Goal: Information Seeking & Learning: Understand process/instructions

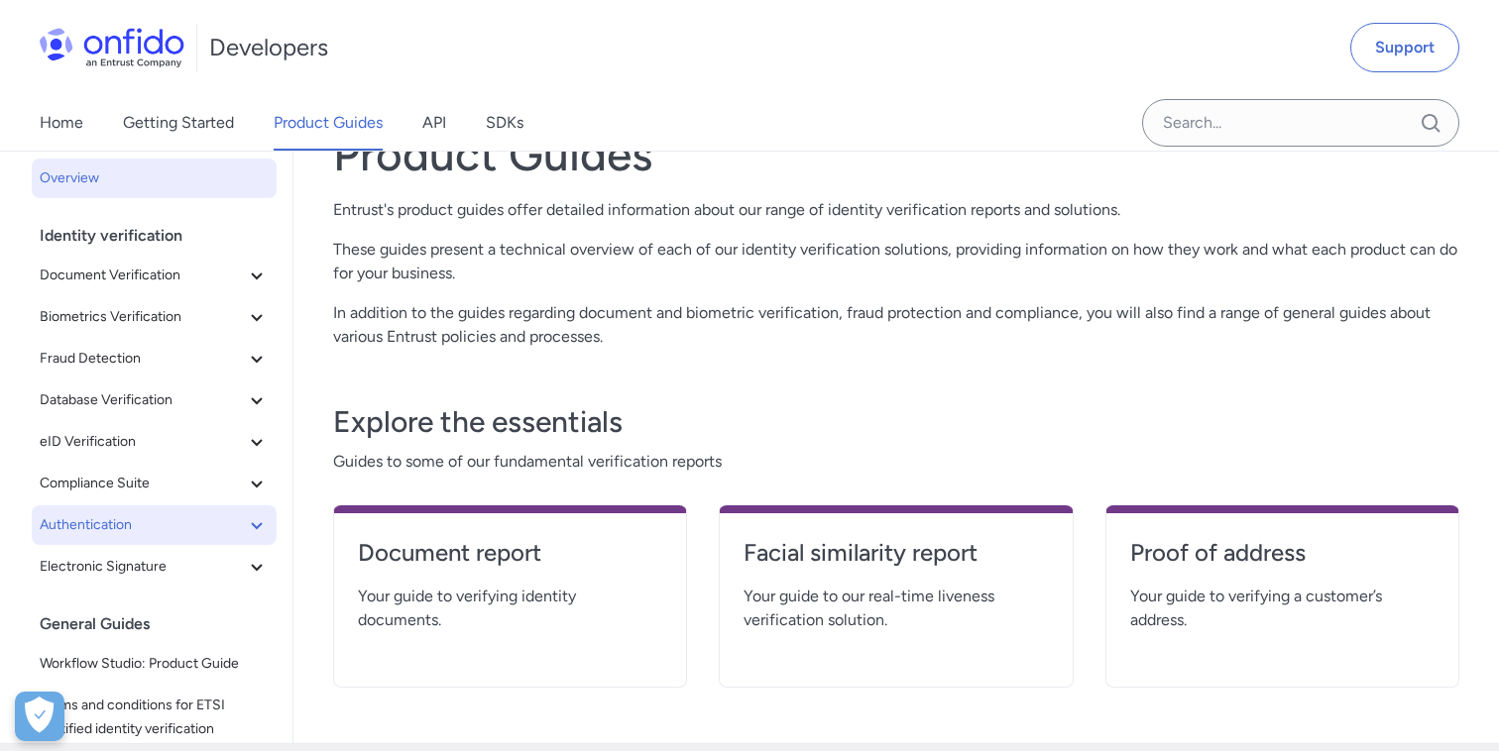
click at [249, 525] on icon at bounding box center [257, 525] width 24 height 24
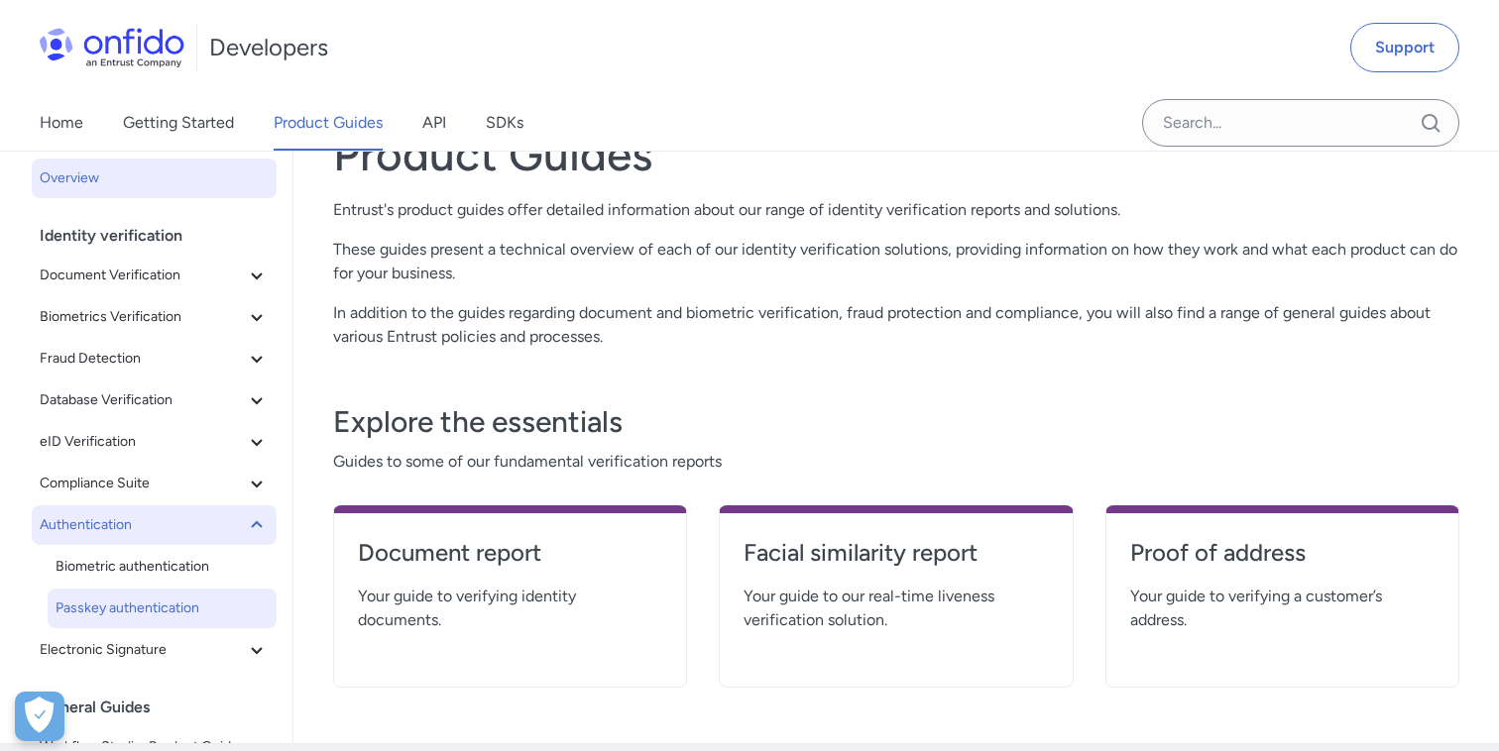
click at [193, 594] on link "Passkey authentication" at bounding box center [162, 609] width 229 height 40
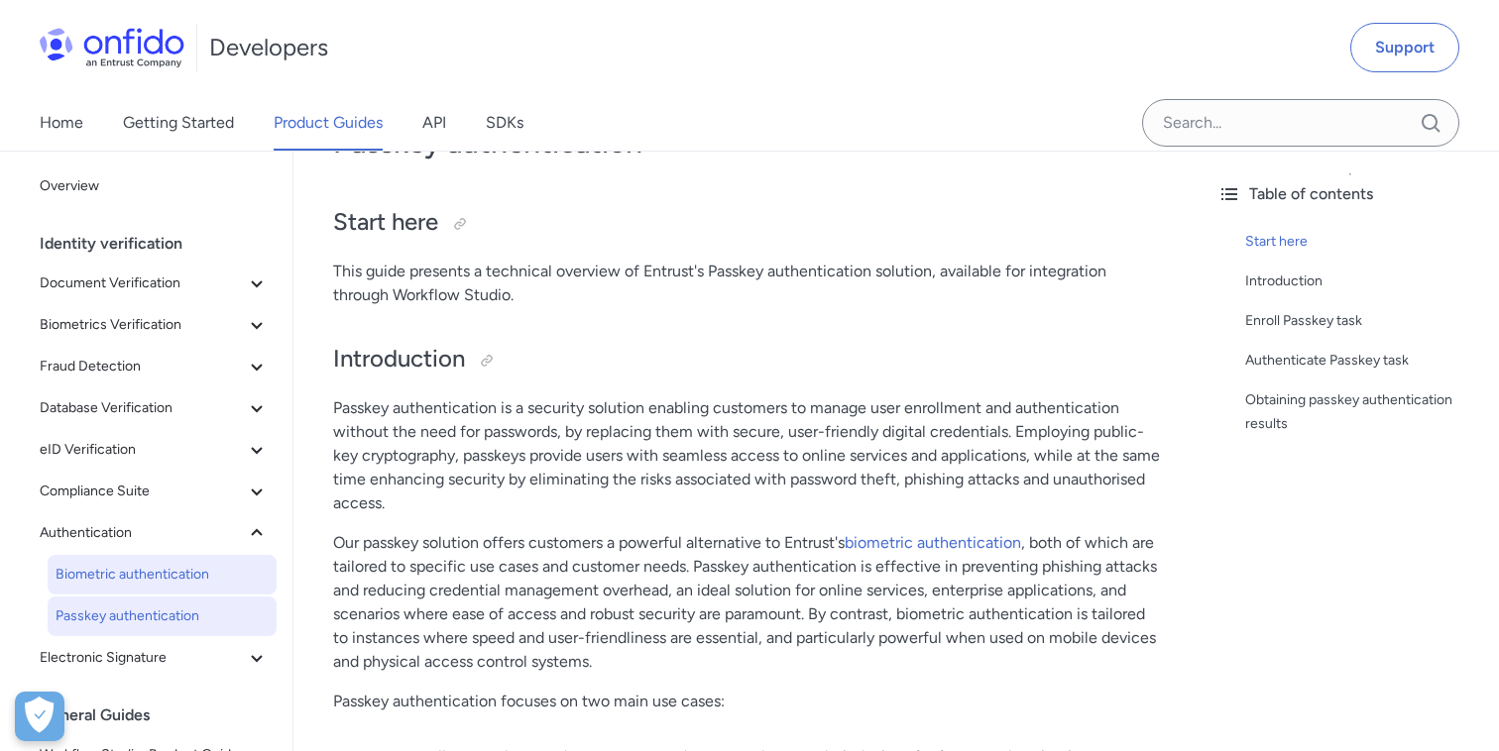
click at [169, 558] on link "Biometric authentication" at bounding box center [162, 575] width 229 height 40
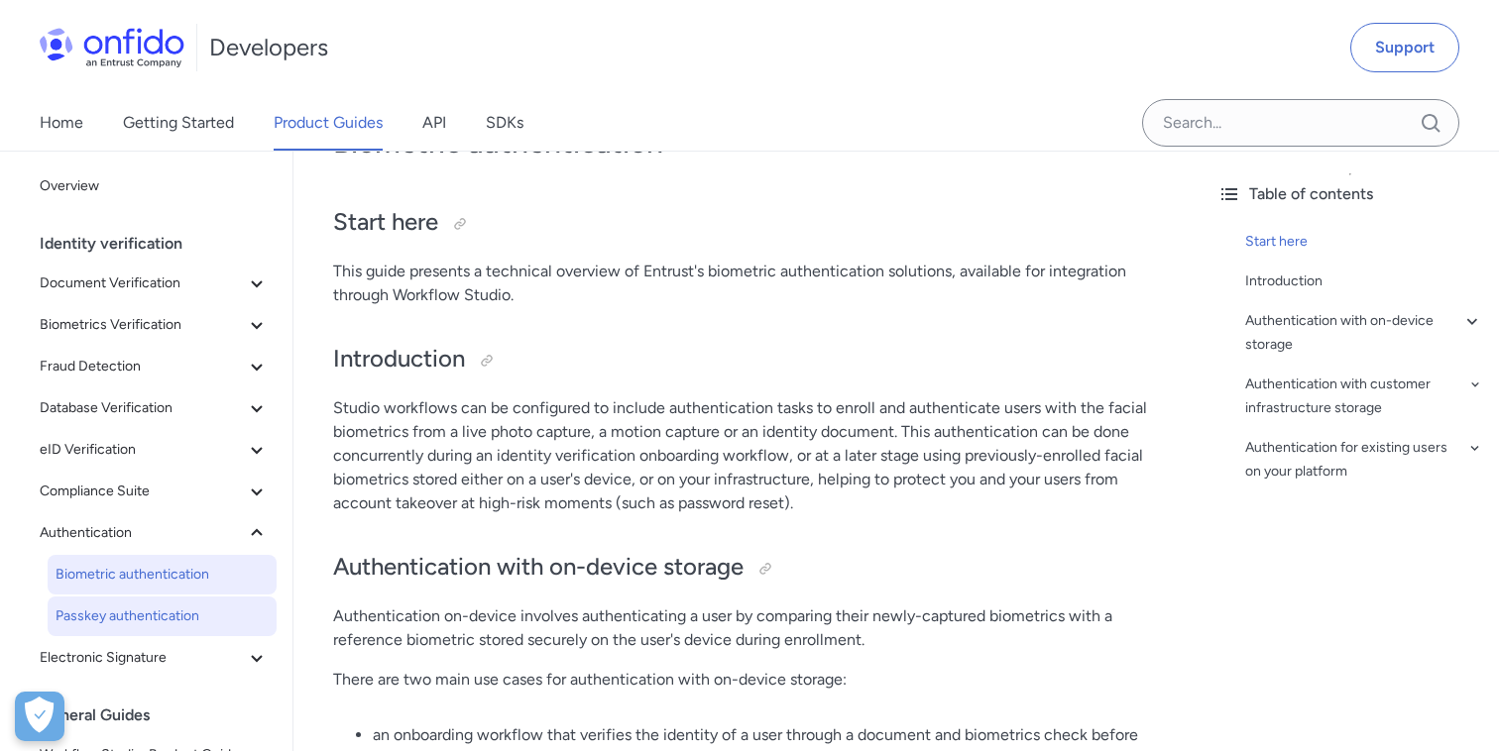
click at [169, 615] on span "Passkey authentication" at bounding box center [162, 617] width 213 height 24
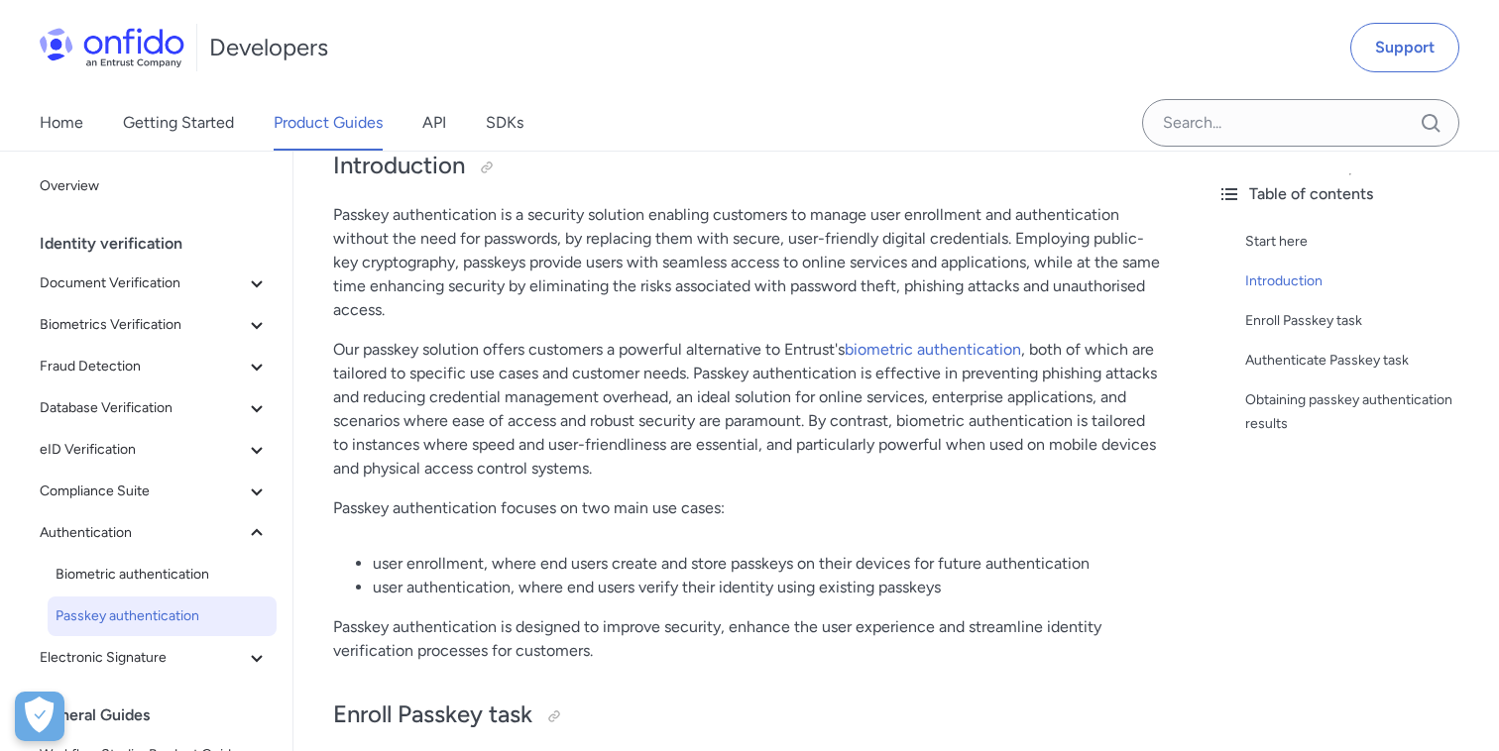
scroll to position [265, 0]
click at [892, 349] on link "biometric authentication" at bounding box center [932, 350] width 176 height 19
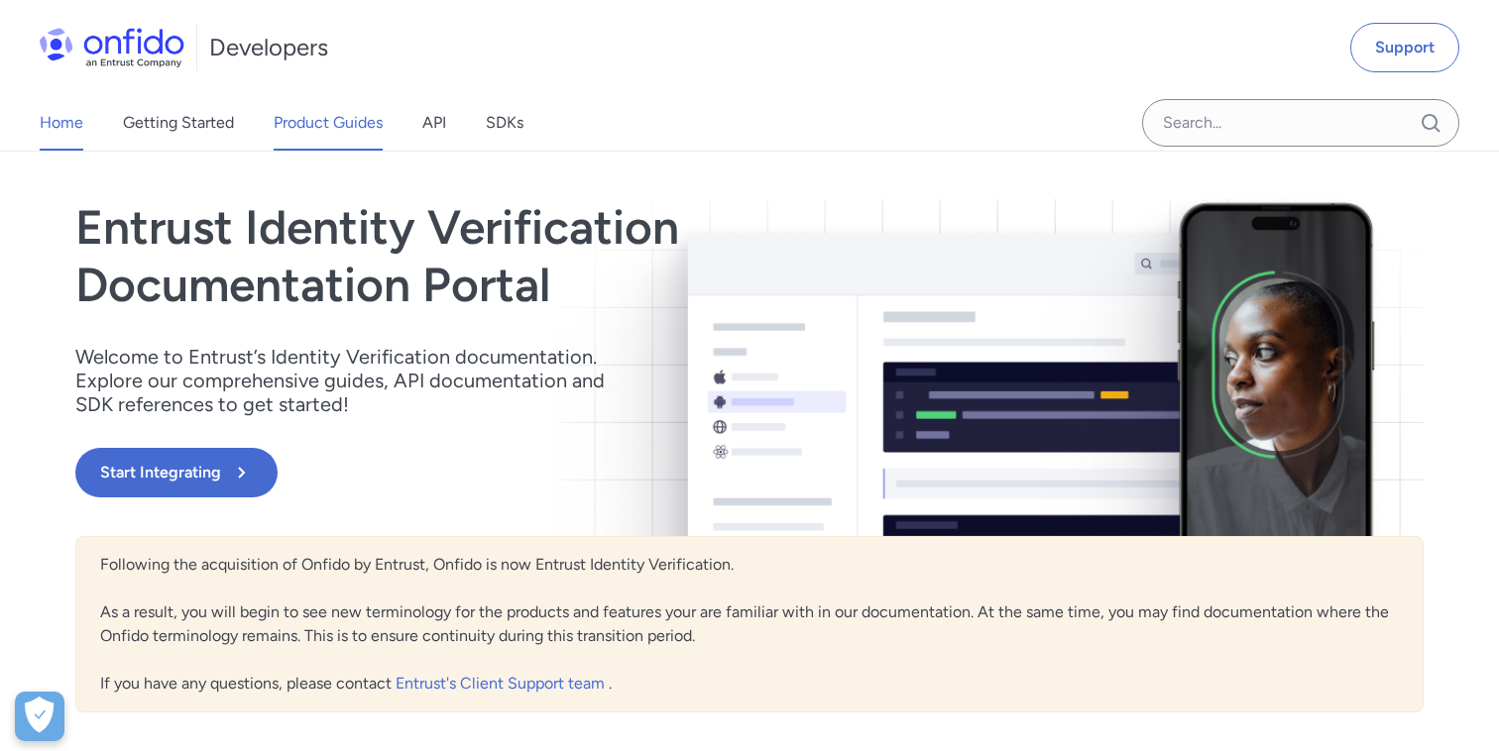
click at [357, 118] on link "Product Guides" at bounding box center [328, 123] width 109 height 56
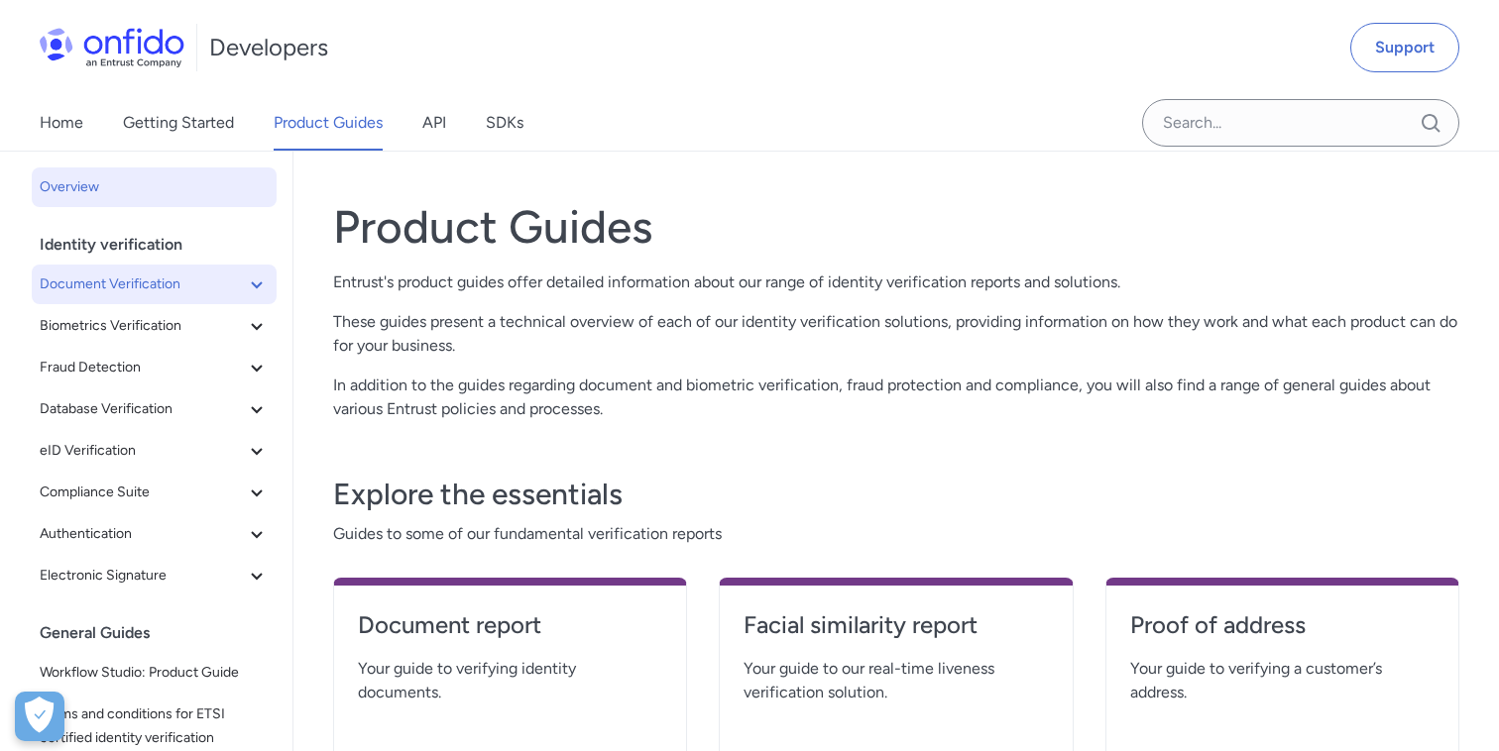
click at [249, 274] on icon at bounding box center [257, 285] width 24 height 24
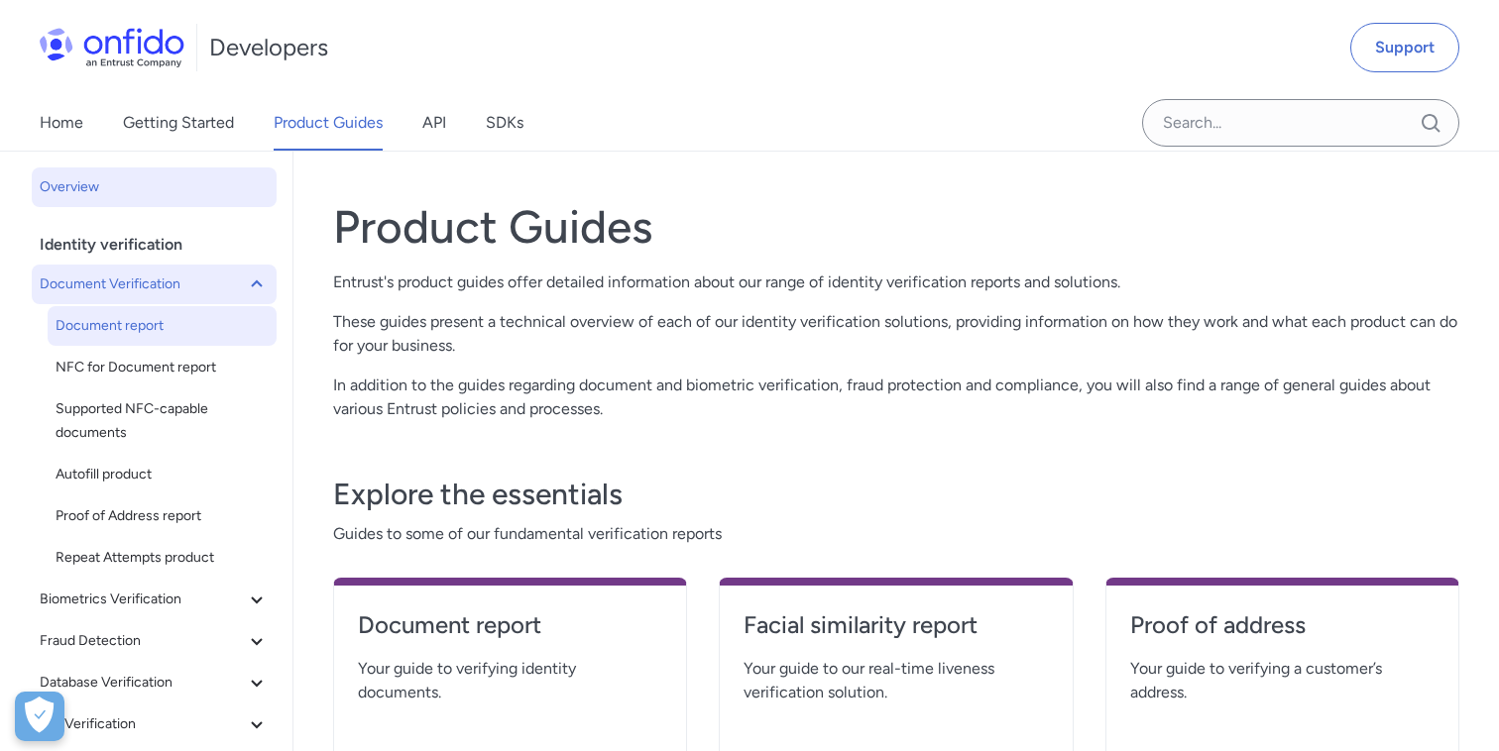
click at [137, 321] on span "Document report" at bounding box center [162, 326] width 213 height 24
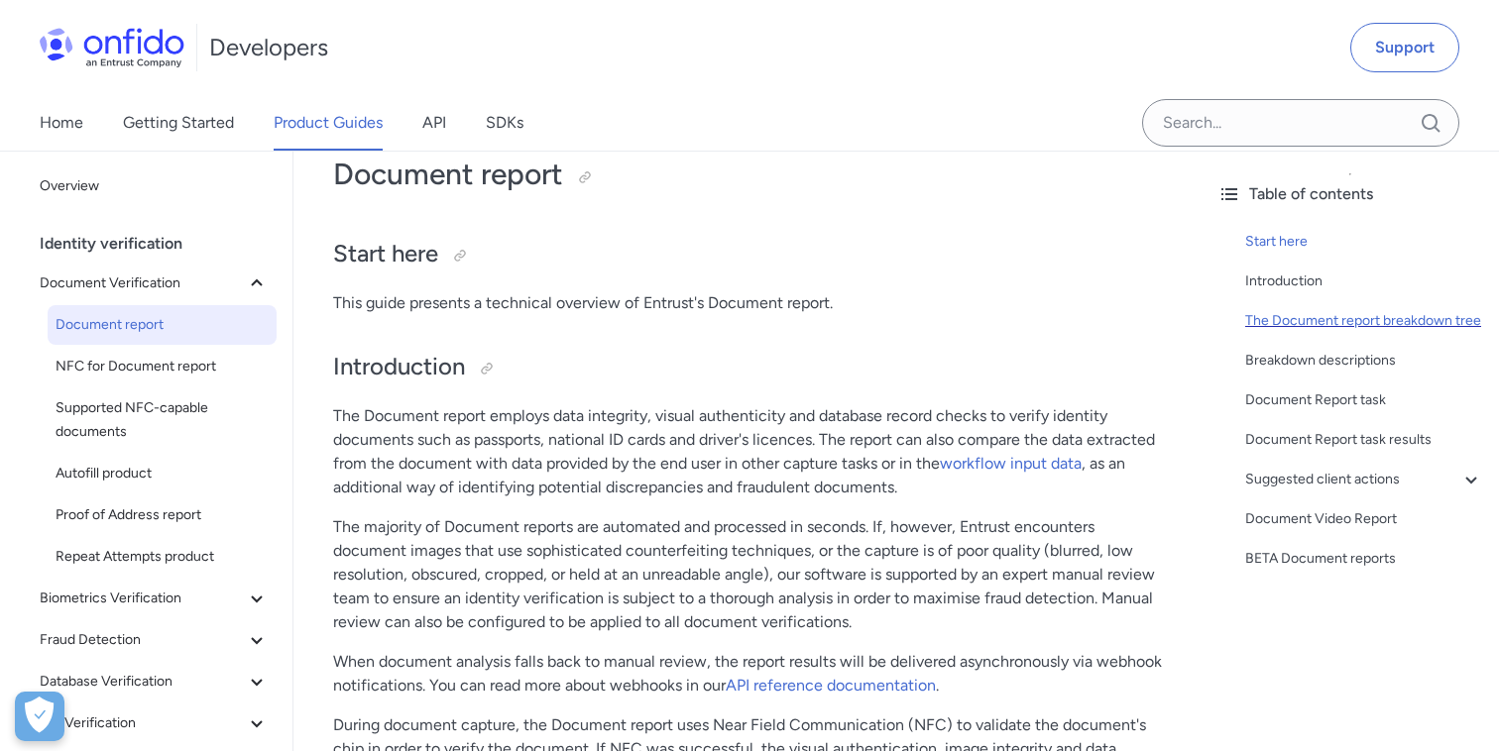
click at [1331, 326] on div "The Document report breakdown tree" at bounding box center [1364, 321] width 238 height 24
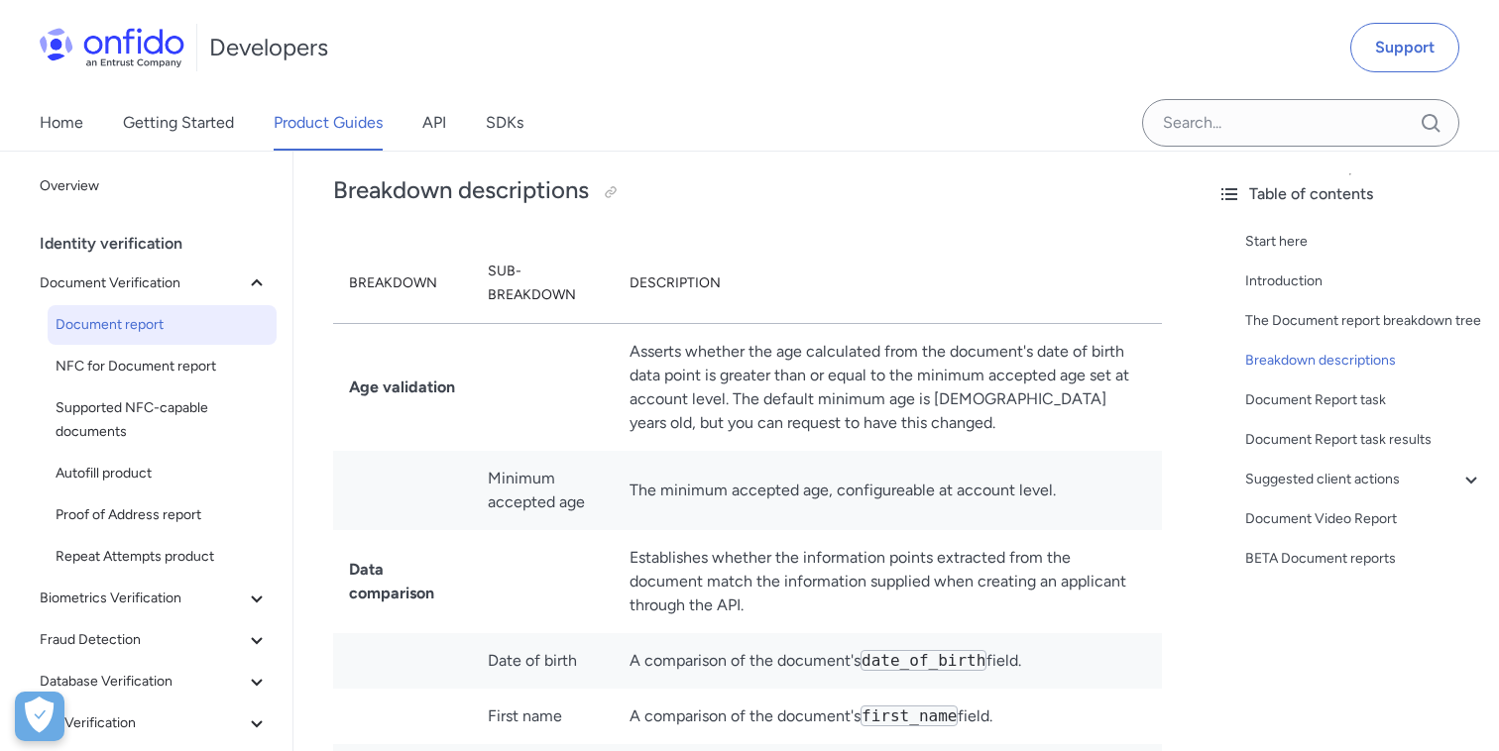
scroll to position [4284, 0]
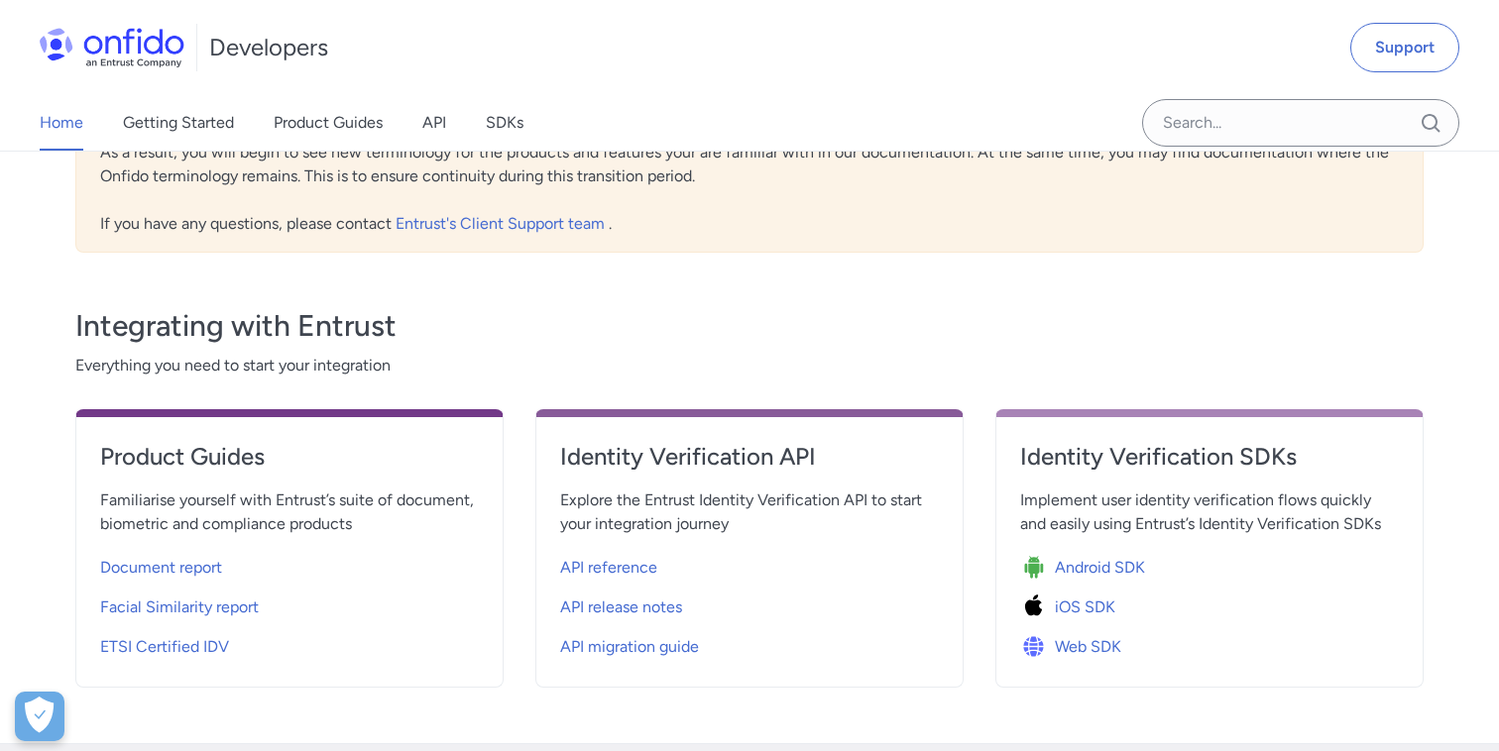
scroll to position [467, 0]
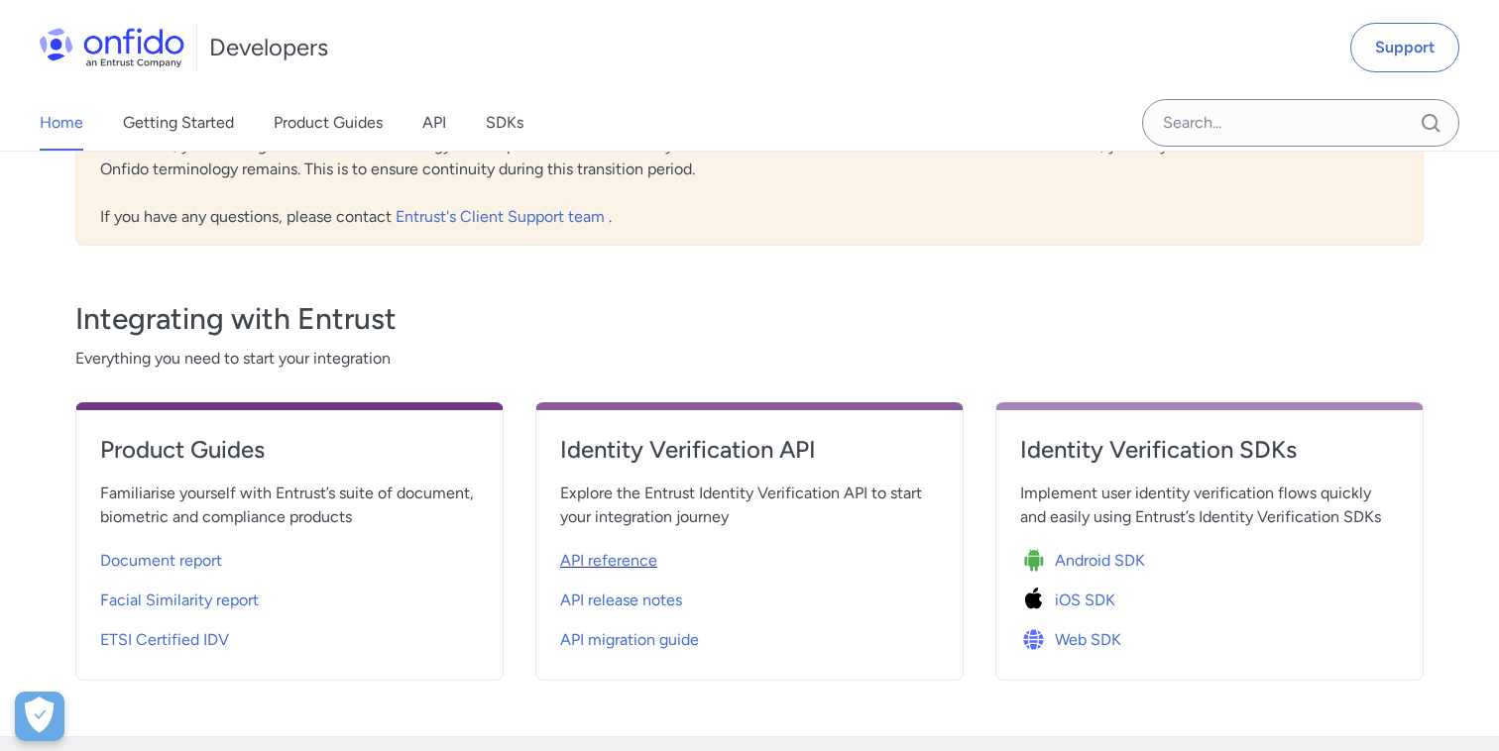
click at [622, 557] on span "API reference" at bounding box center [608, 561] width 97 height 24
select select "http"
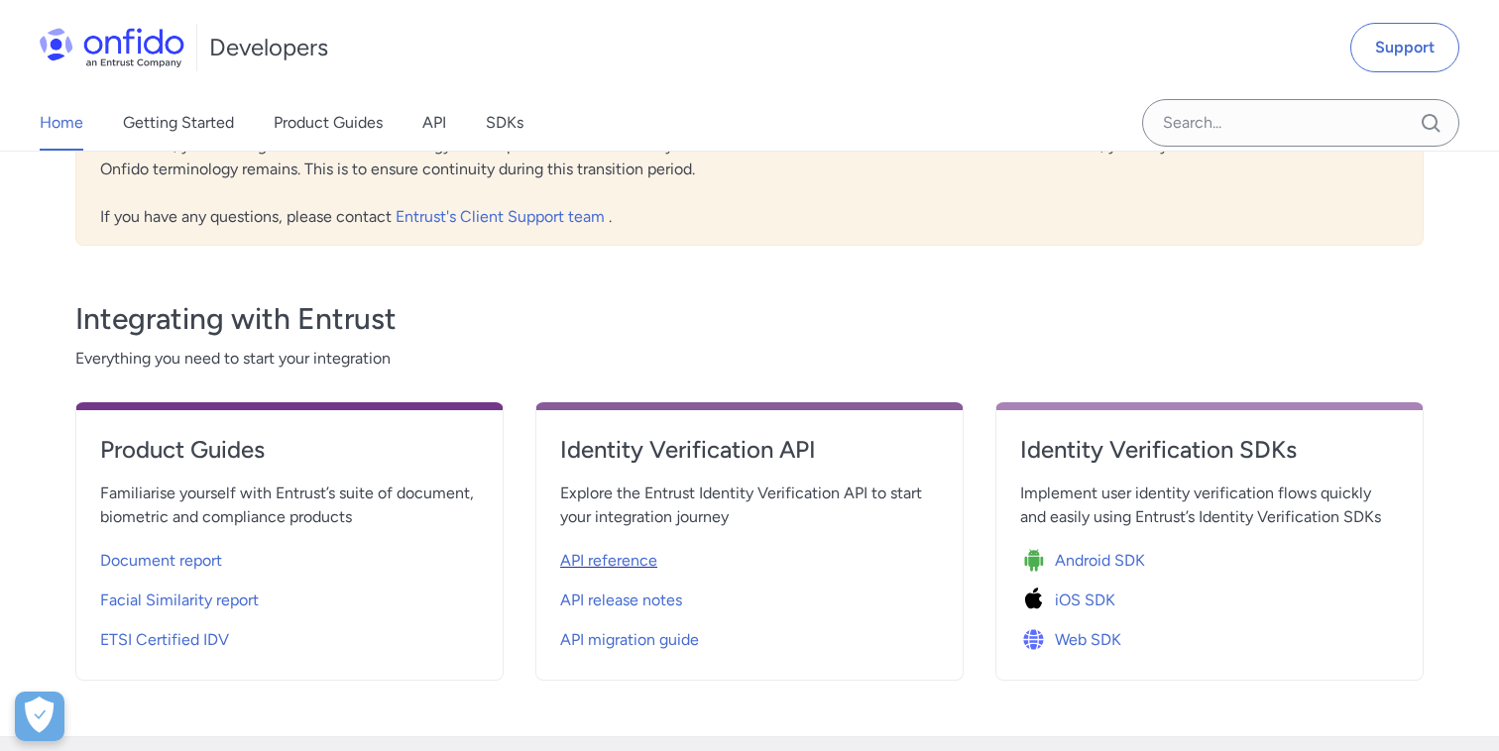
select select "http"
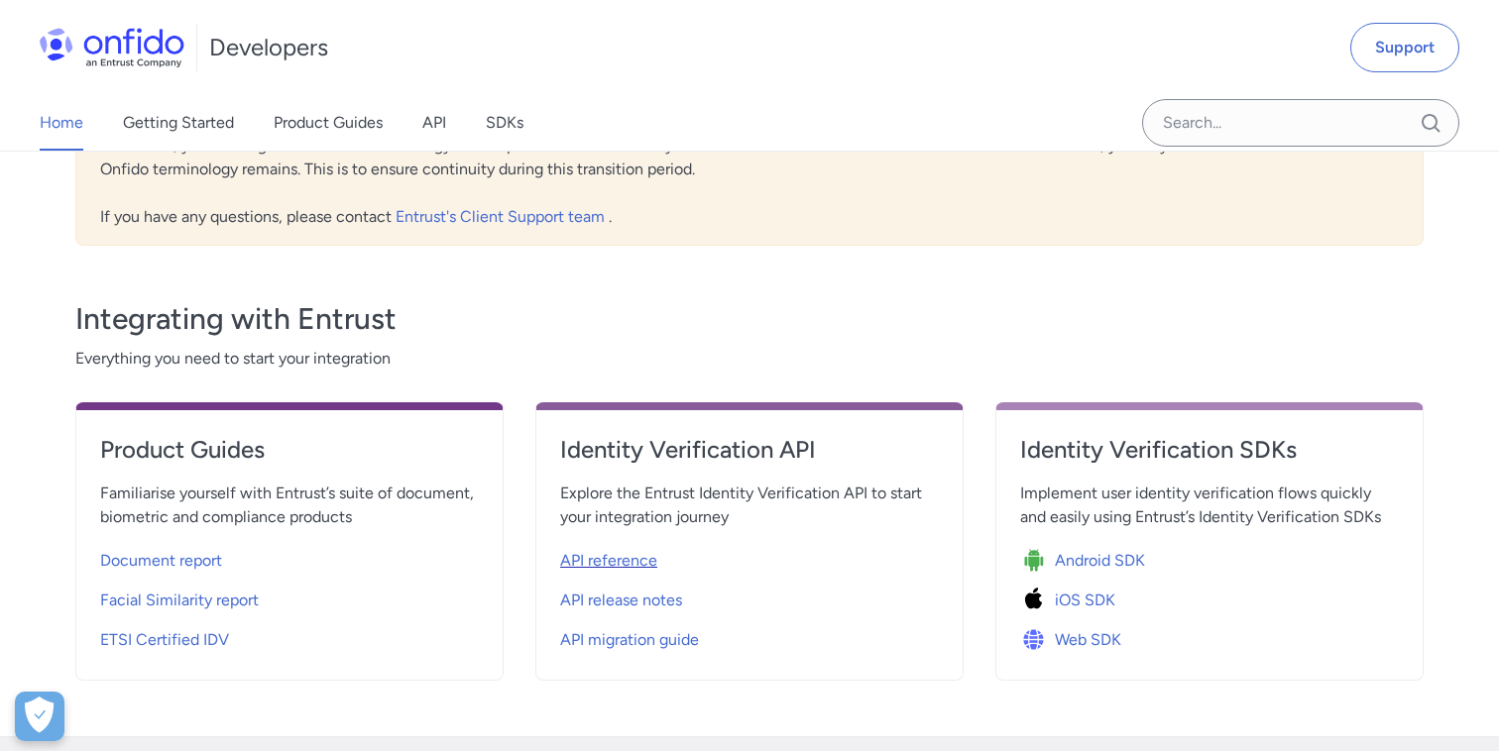
select select "http"
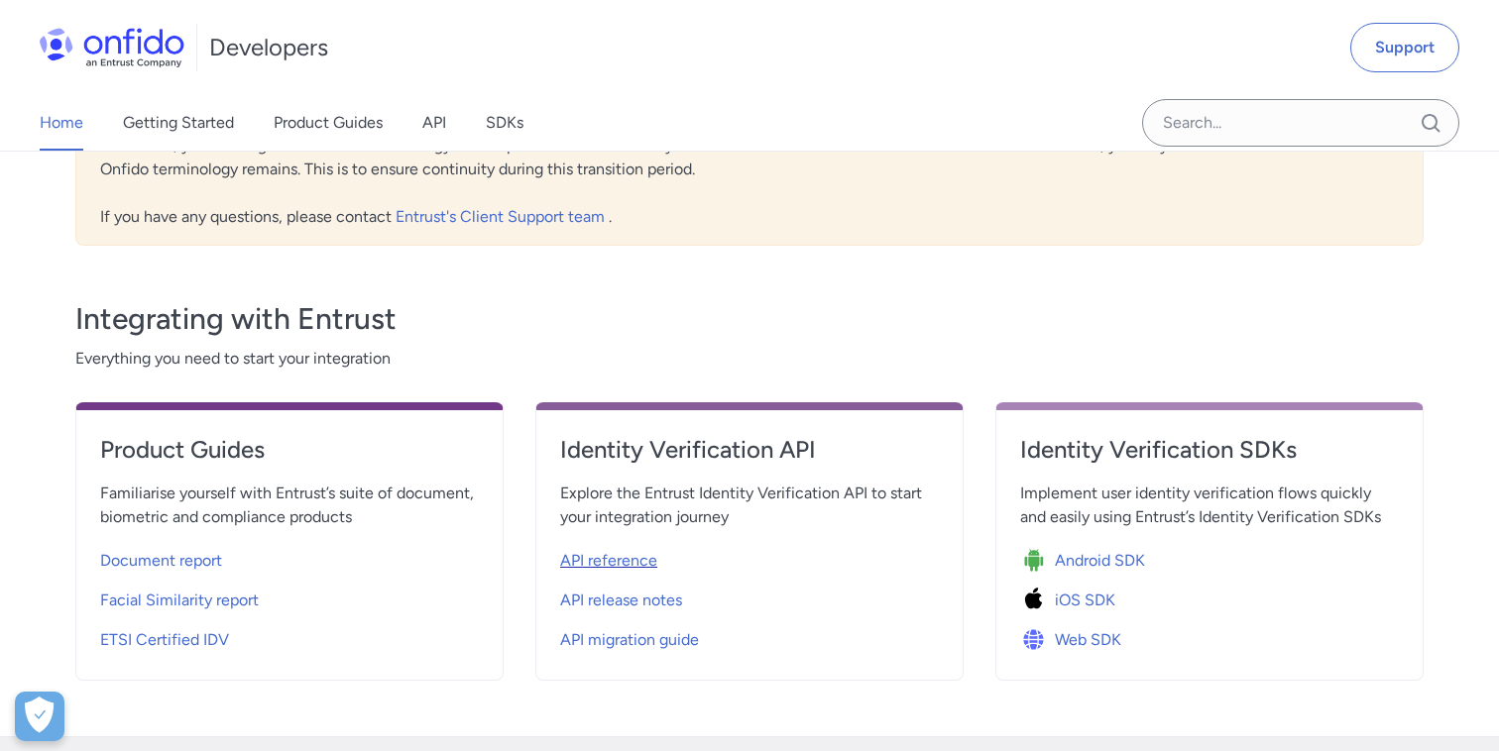
select select "http"
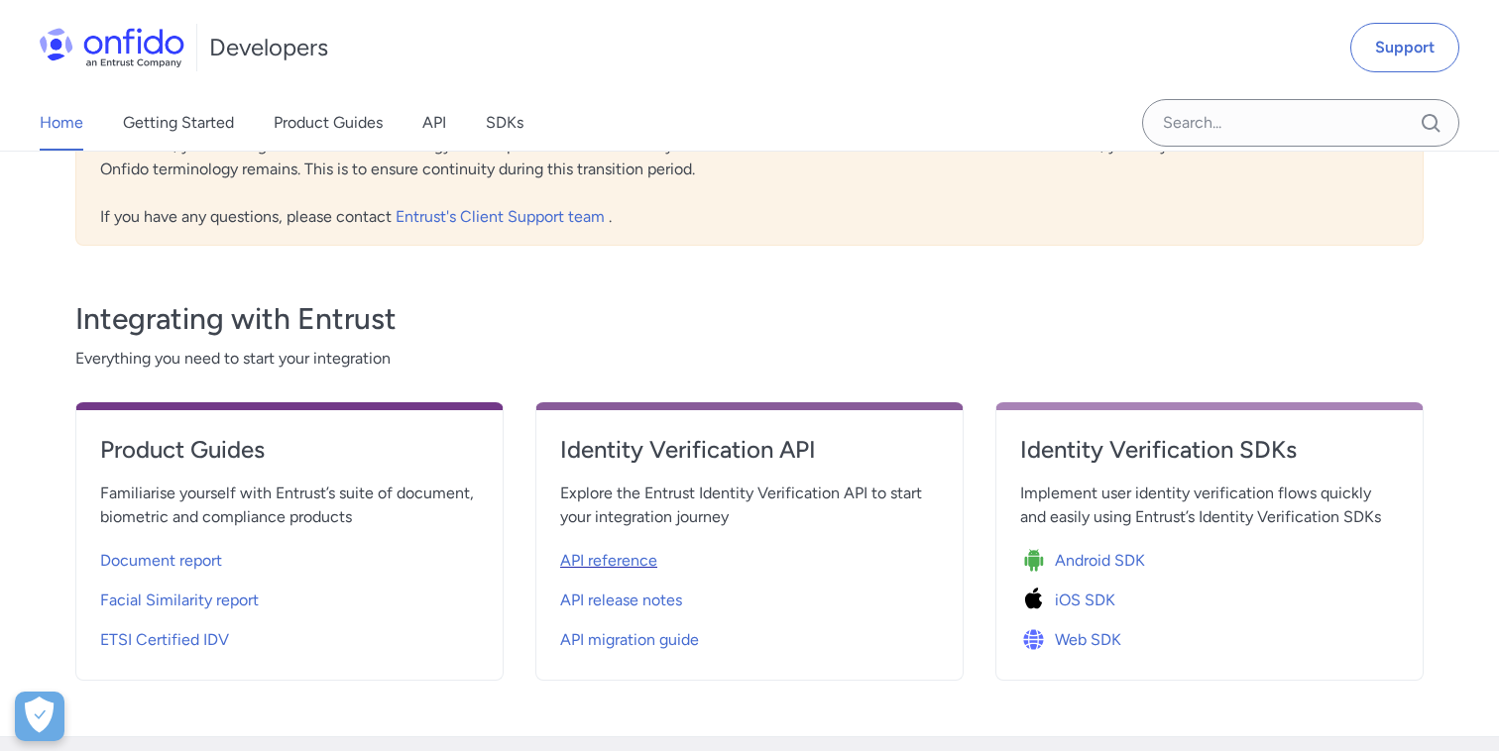
select select "http"
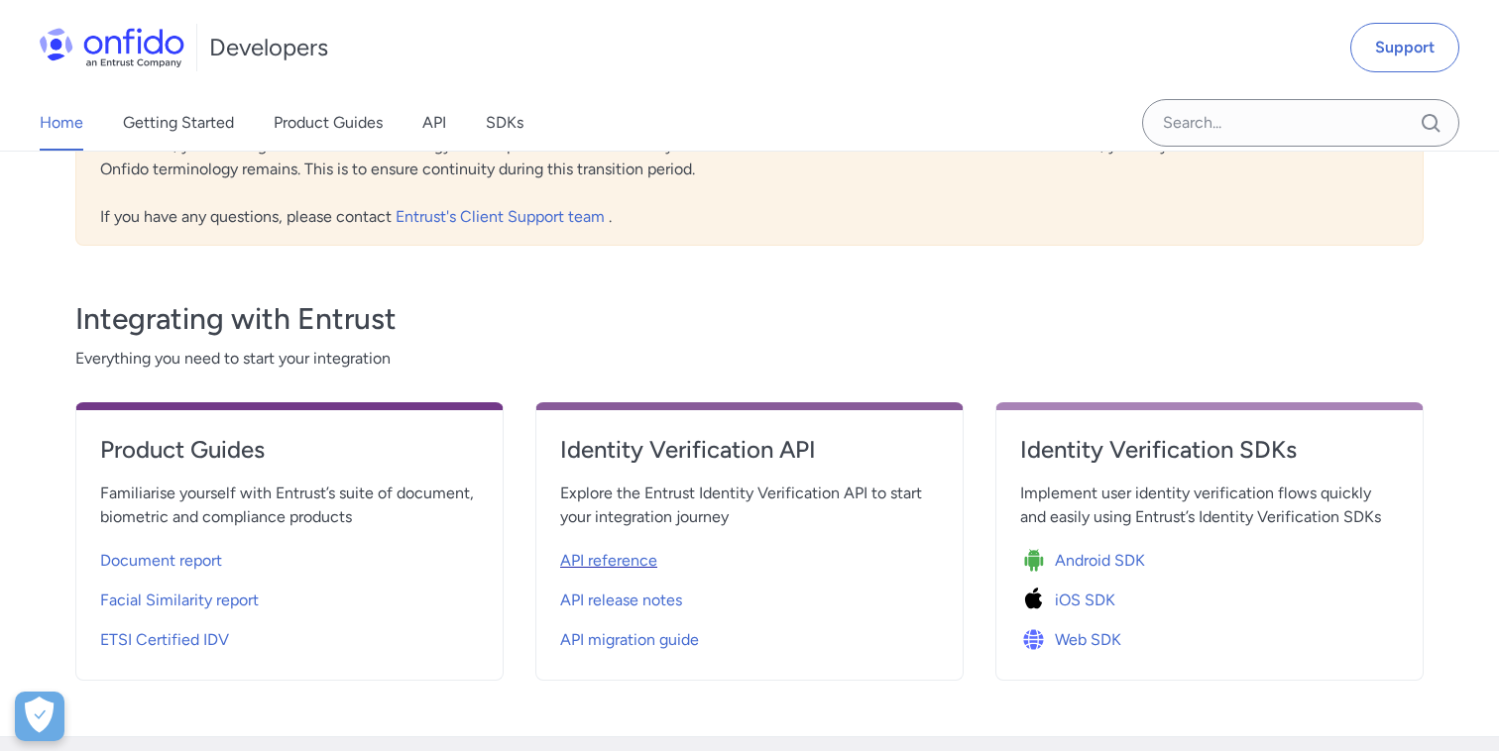
select select "http"
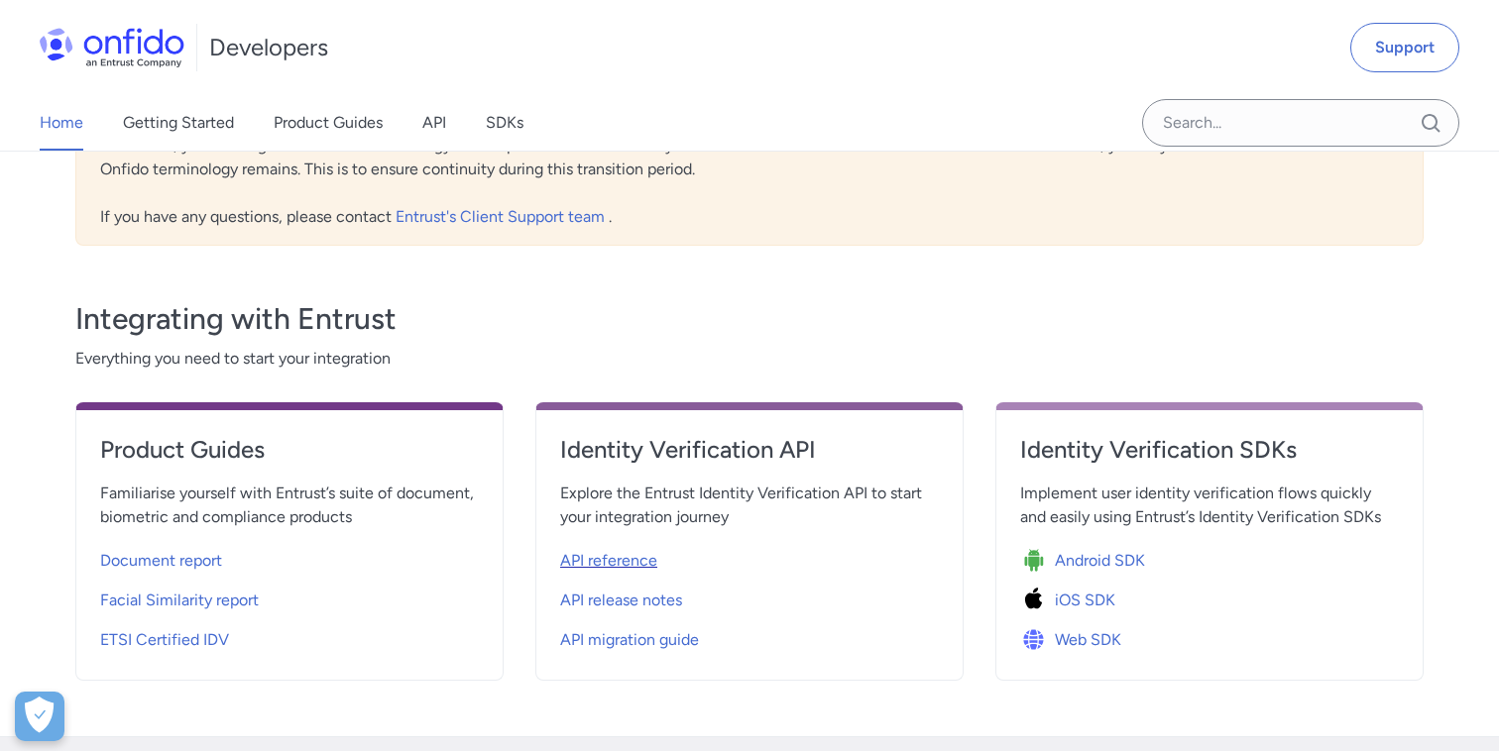
select select "http"
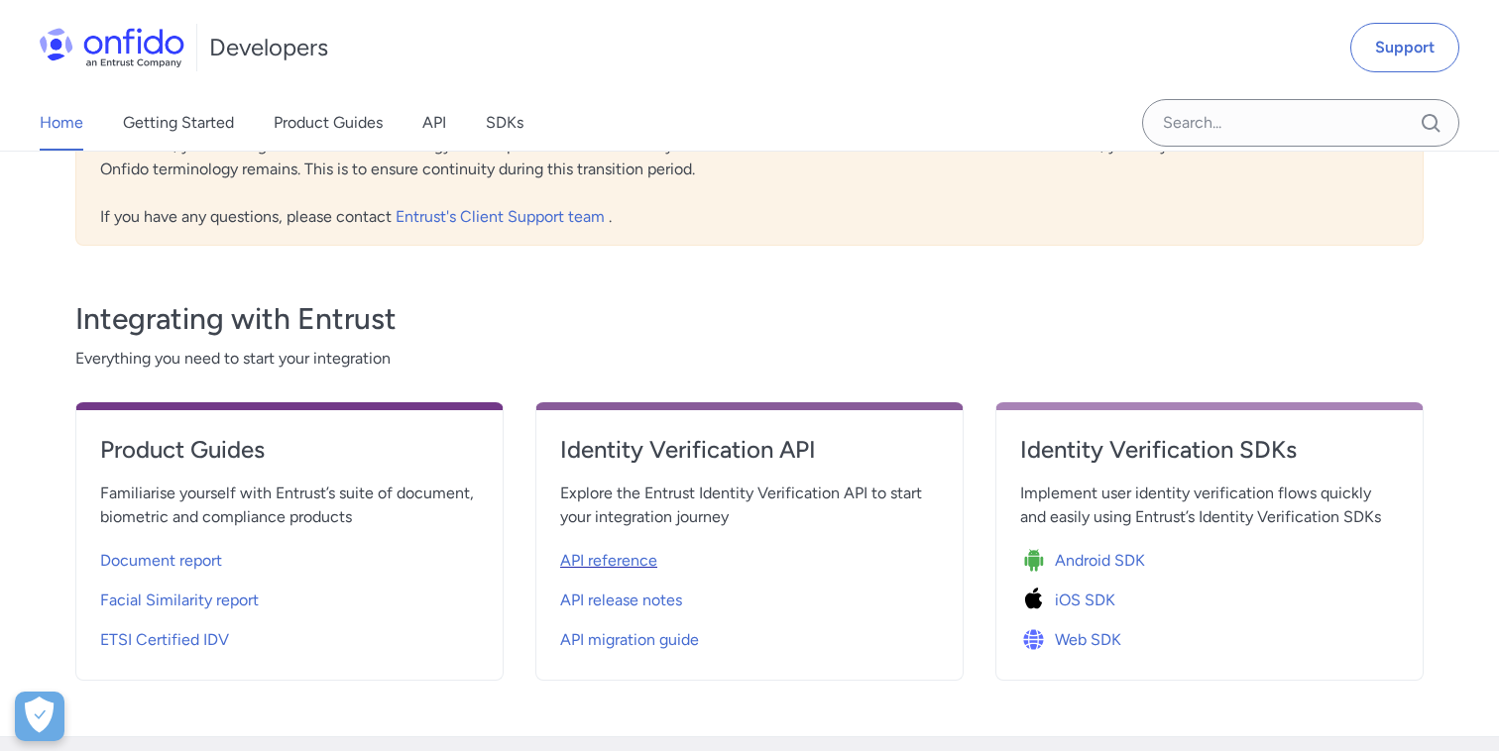
select select "http"
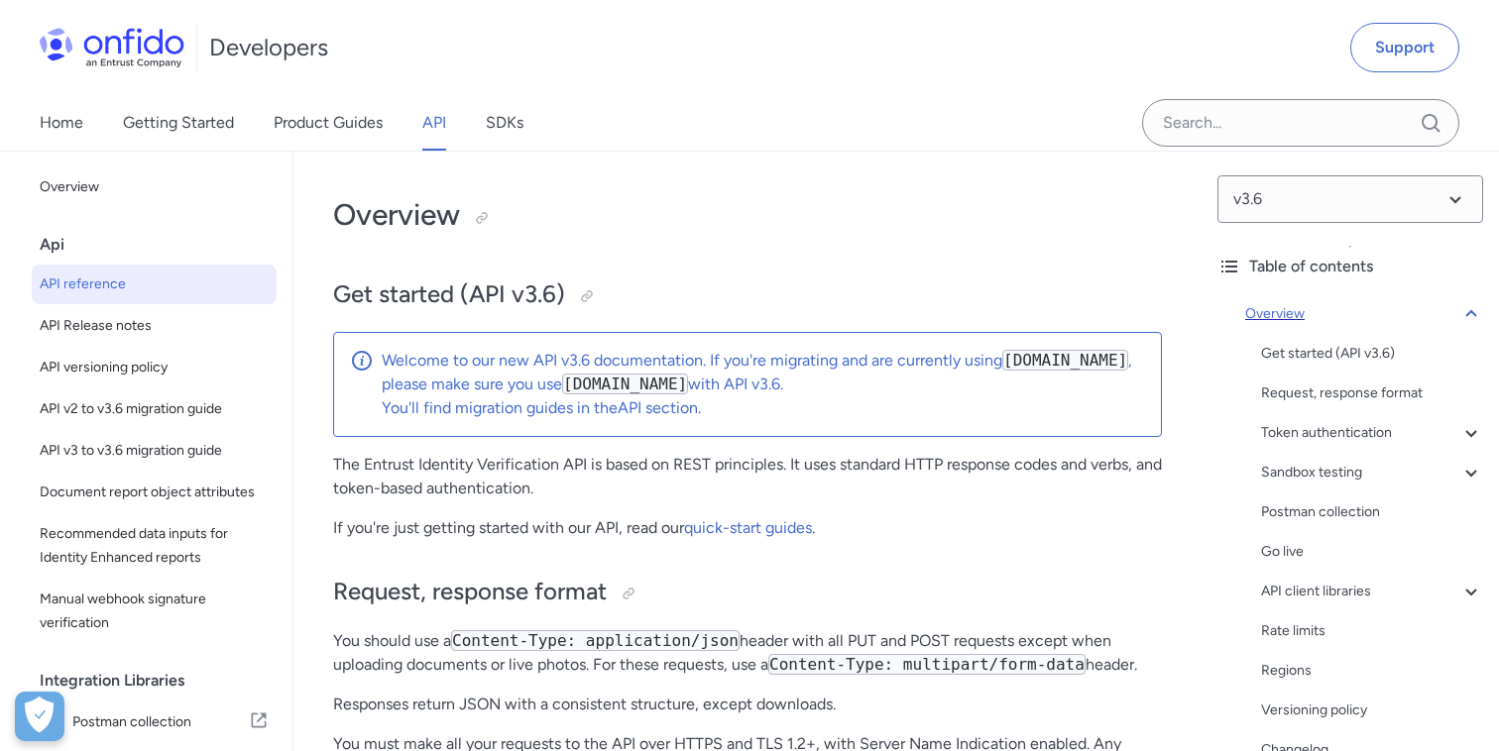
click at [1459, 314] on icon at bounding box center [1471, 314] width 24 height 24
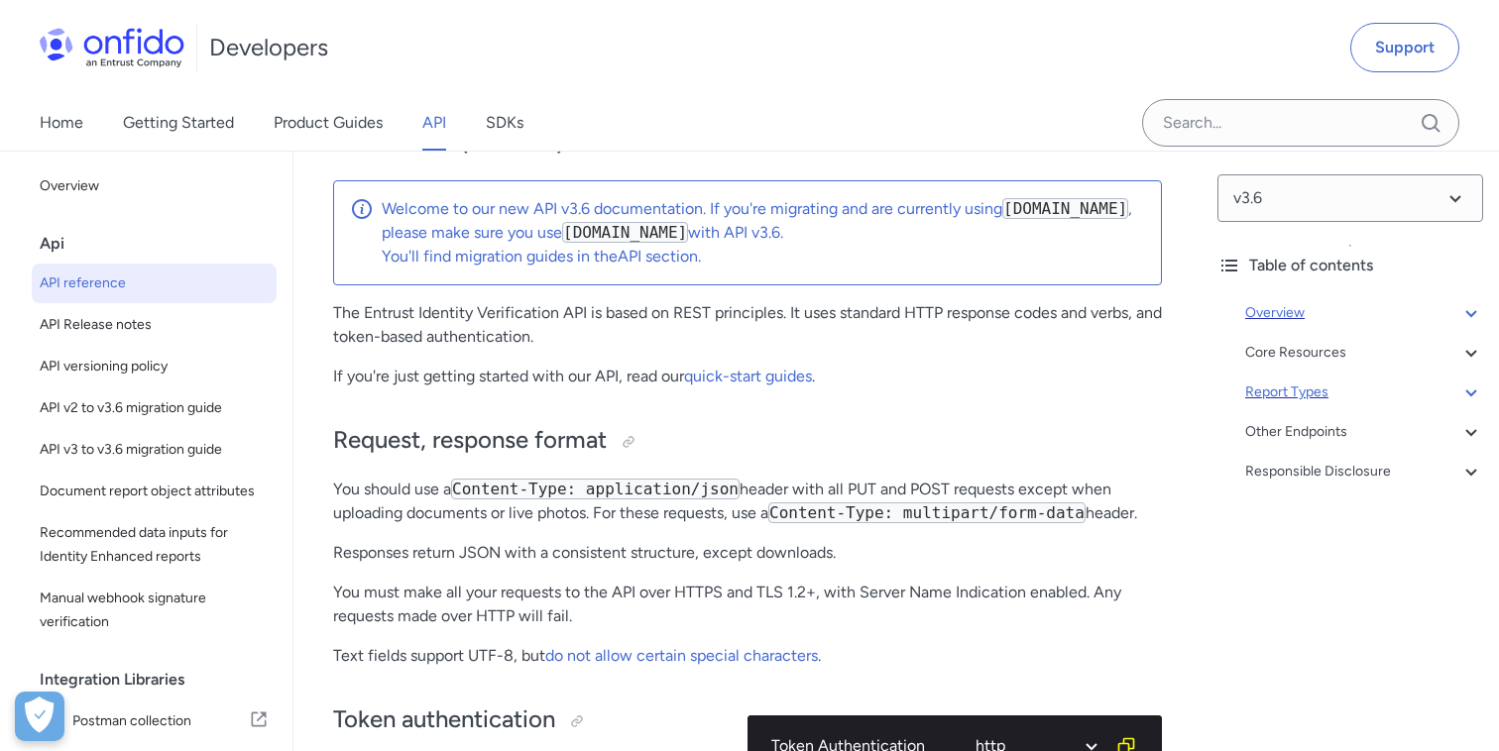
click at [1295, 398] on div "Report Types" at bounding box center [1364, 393] width 238 height 24
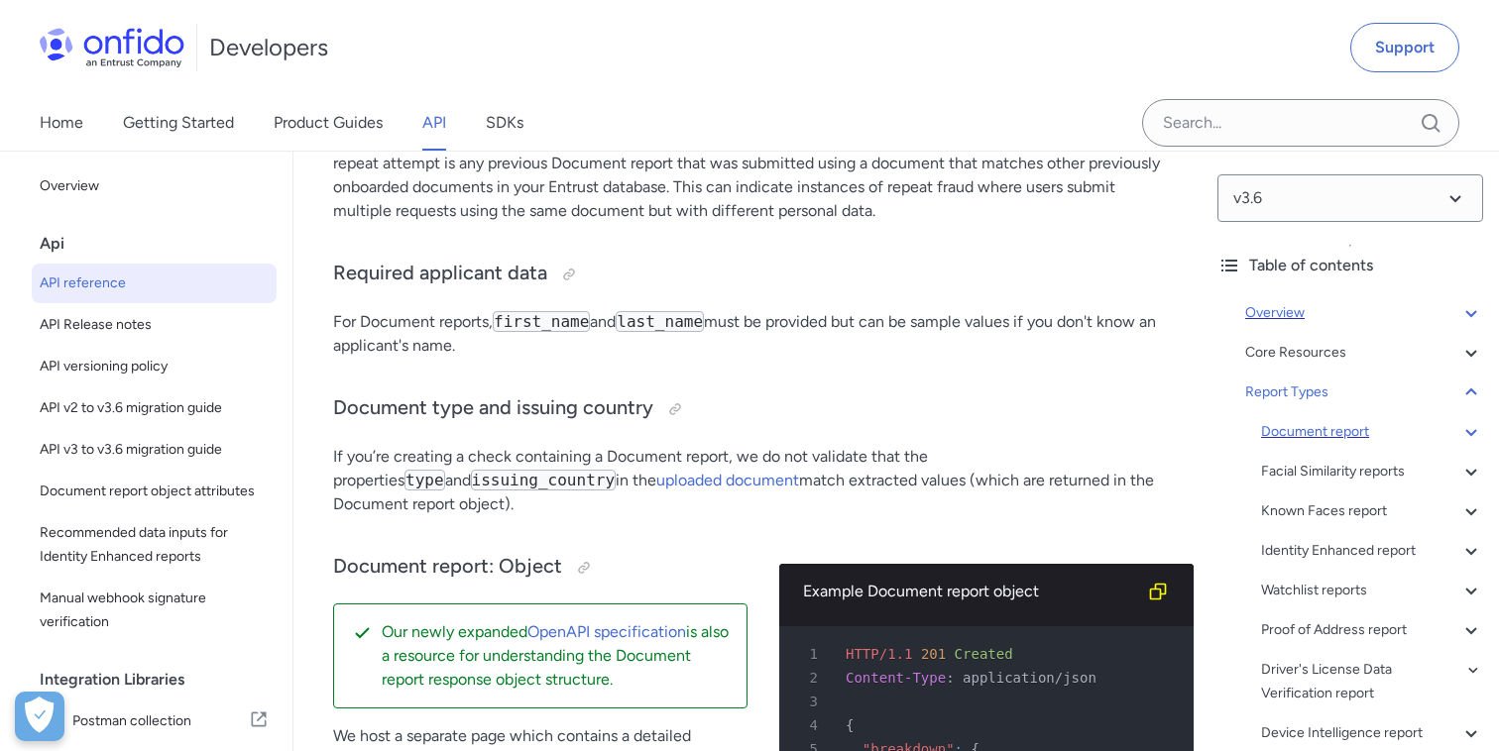
click at [1345, 437] on div "Document report" at bounding box center [1372, 432] width 222 height 24
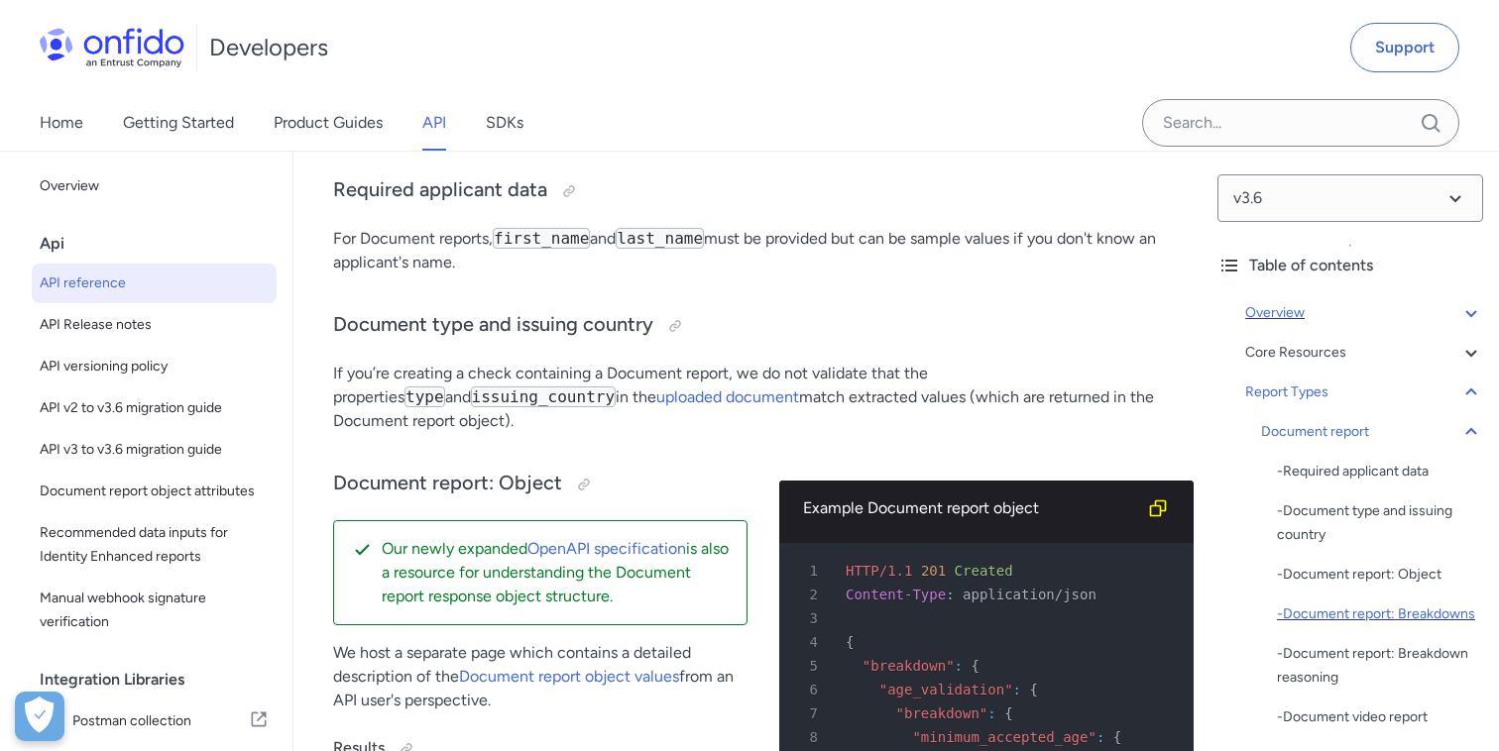
click at [1320, 619] on div "- Document report: Breakdowns" at bounding box center [1380, 615] width 206 height 24
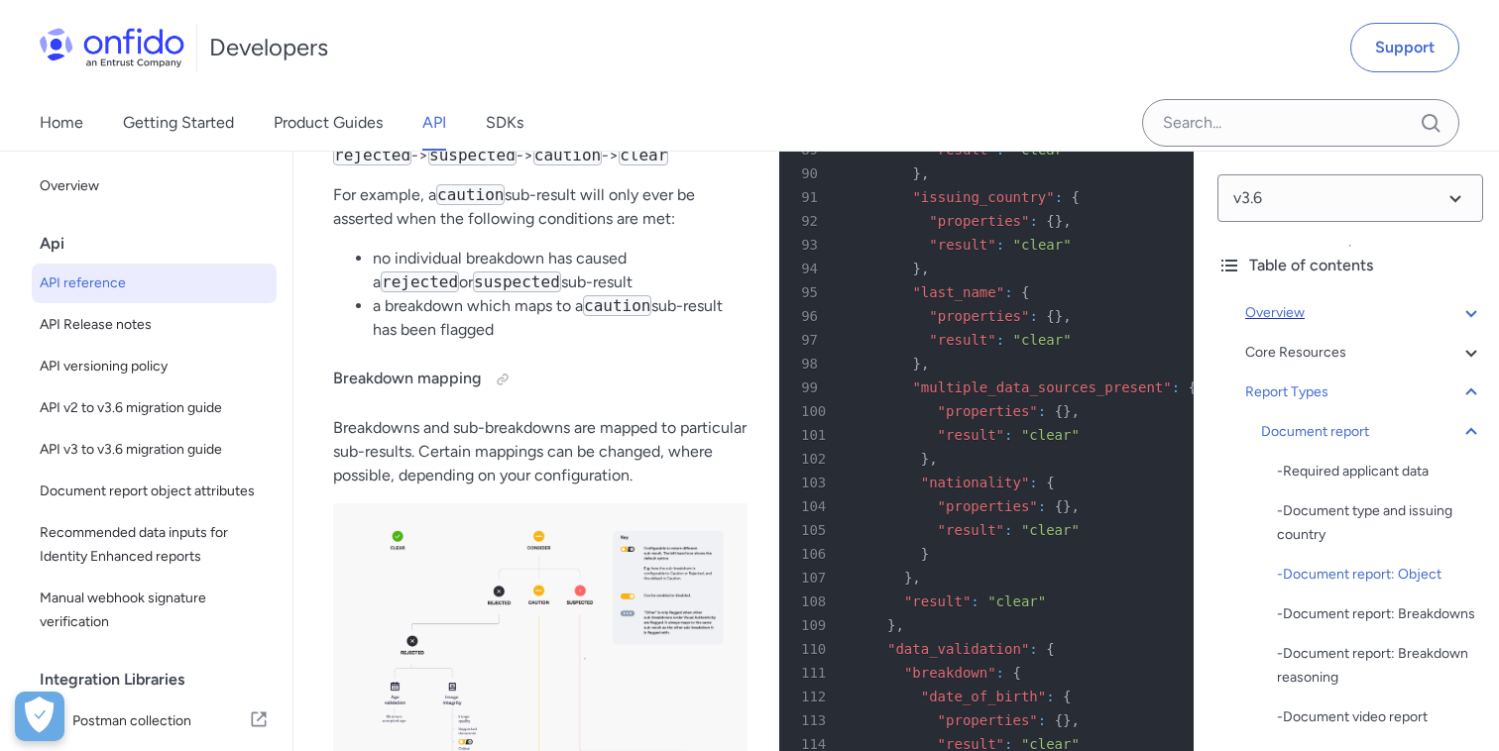
scroll to position [84719, 0]
